Goal: Task Accomplishment & Management: Manage account settings

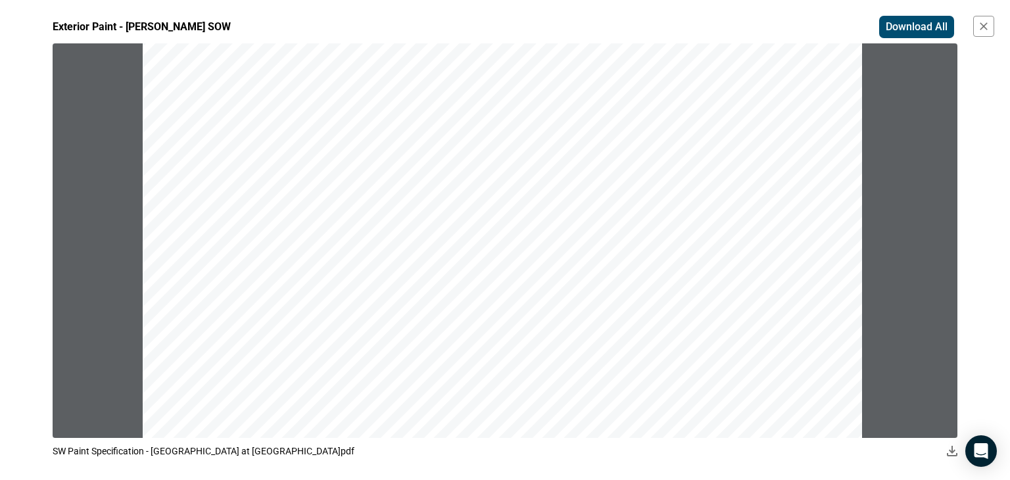
scroll to position [53, 0]
click at [695, 384] on div "1" at bounding box center [502, 456] width 719 height 931
